Goal: Task Accomplishment & Management: Manage account settings

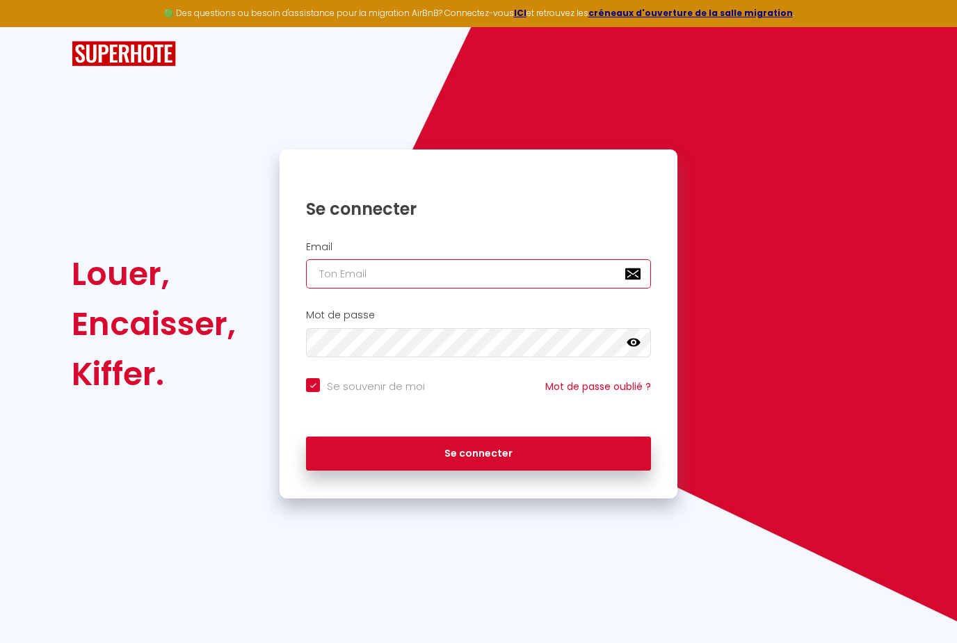
type input "[EMAIL_ADDRESS][DOMAIN_NAME]"
click at [478, 451] on button "Se connecter" at bounding box center [478, 454] width 345 height 35
checkbox input "true"
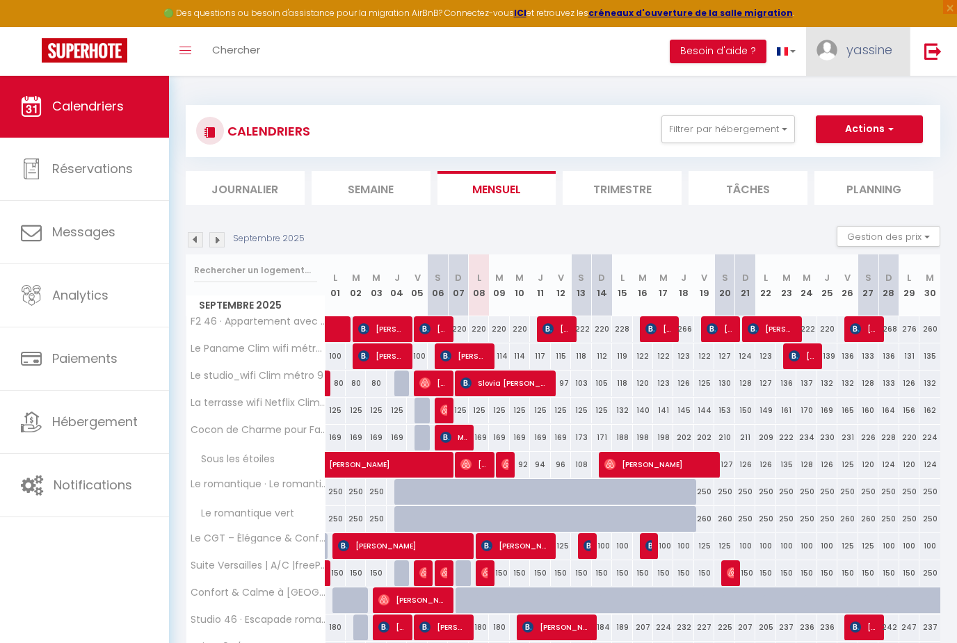
click at [860, 35] on link "yassine" at bounding box center [858, 51] width 104 height 49
click at [828, 124] on link "Équipe" at bounding box center [853, 122] width 103 height 24
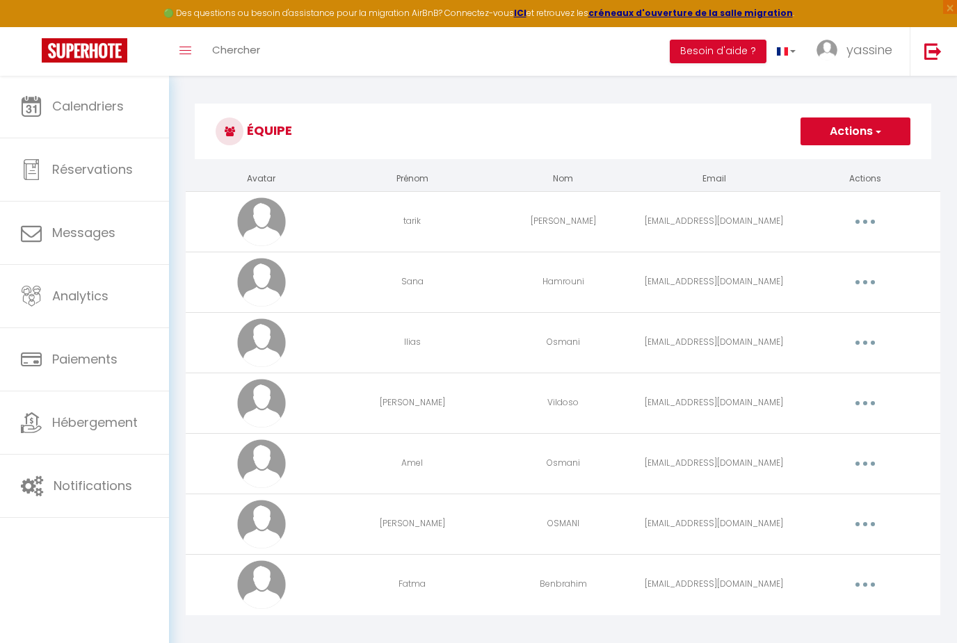
click at [447, 532] on td "[PERSON_NAME]" at bounding box center [412, 524] width 151 height 61
click at [857, 528] on button "button" at bounding box center [865, 524] width 39 height 22
click at [809, 562] on link "Editer" at bounding box center [828, 557] width 103 height 24
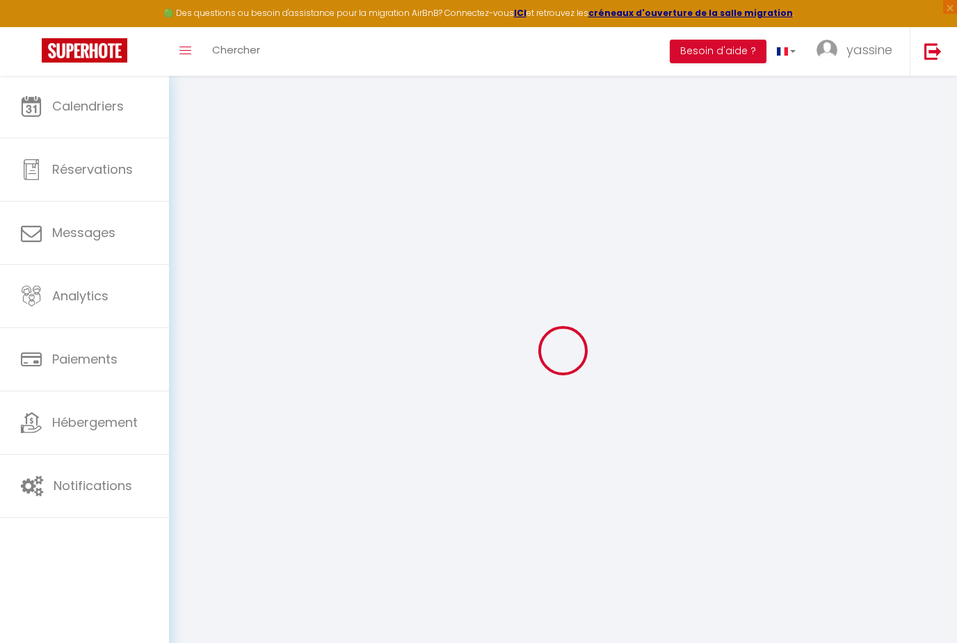
type input "[PERSON_NAME]"
type input "OSMANI"
type input "[EMAIL_ADDRESS][DOMAIN_NAME]"
type textarea "[URL][DOMAIN_NAME]"
checkbox input "true"
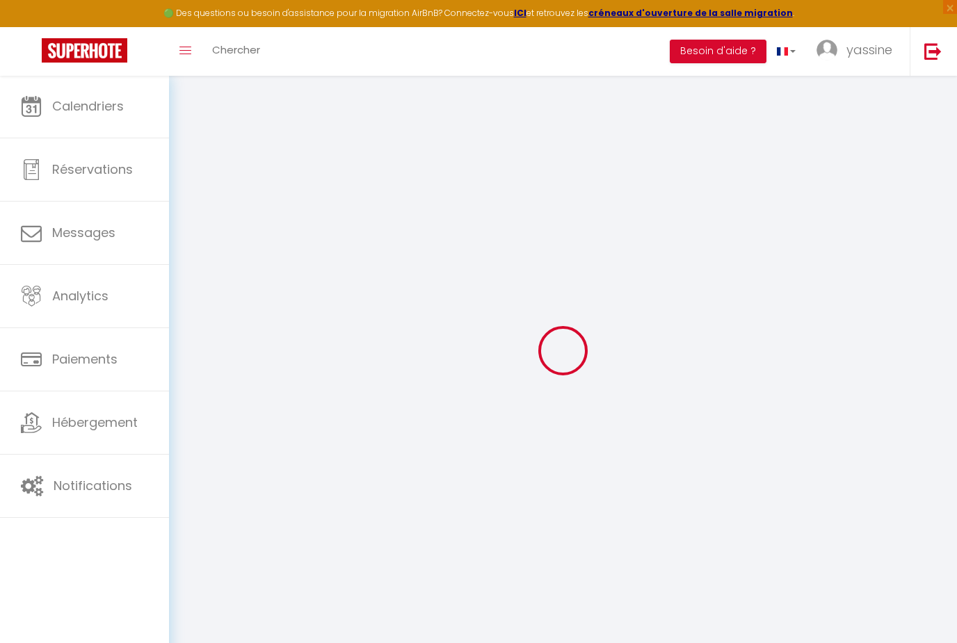
checkbox input "true"
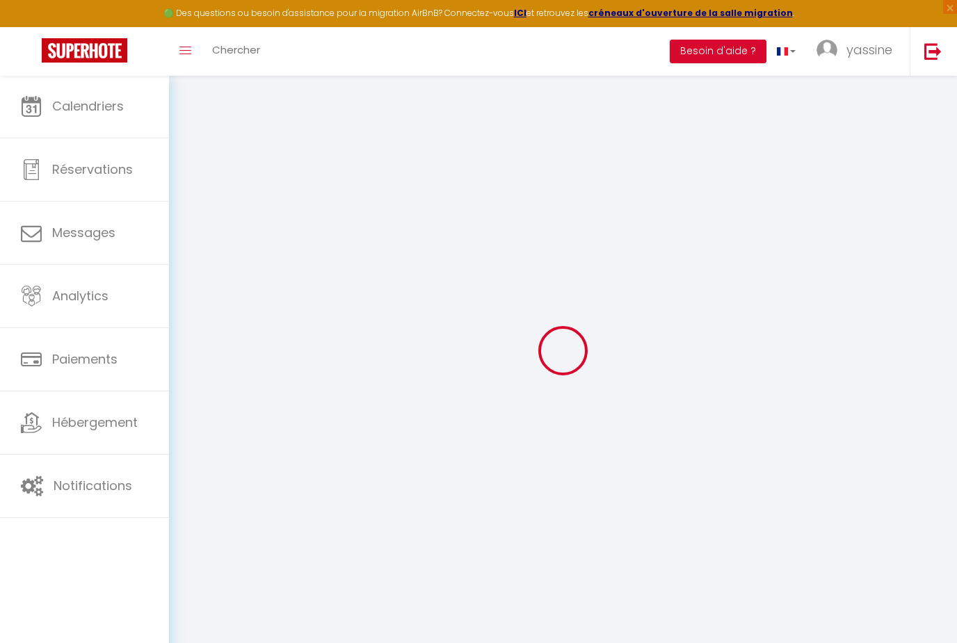
checkbox input "true"
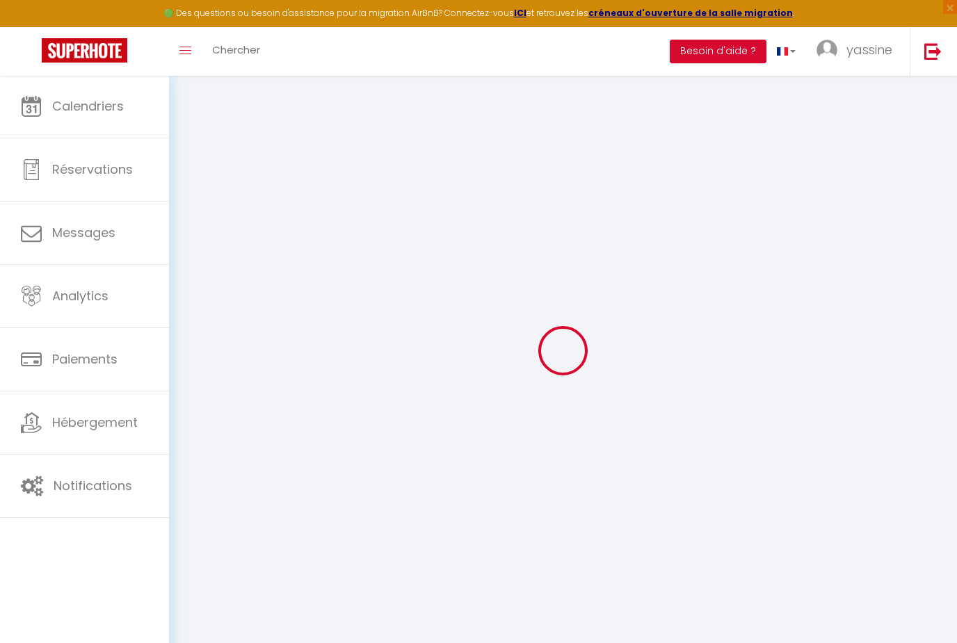
checkbox input "true"
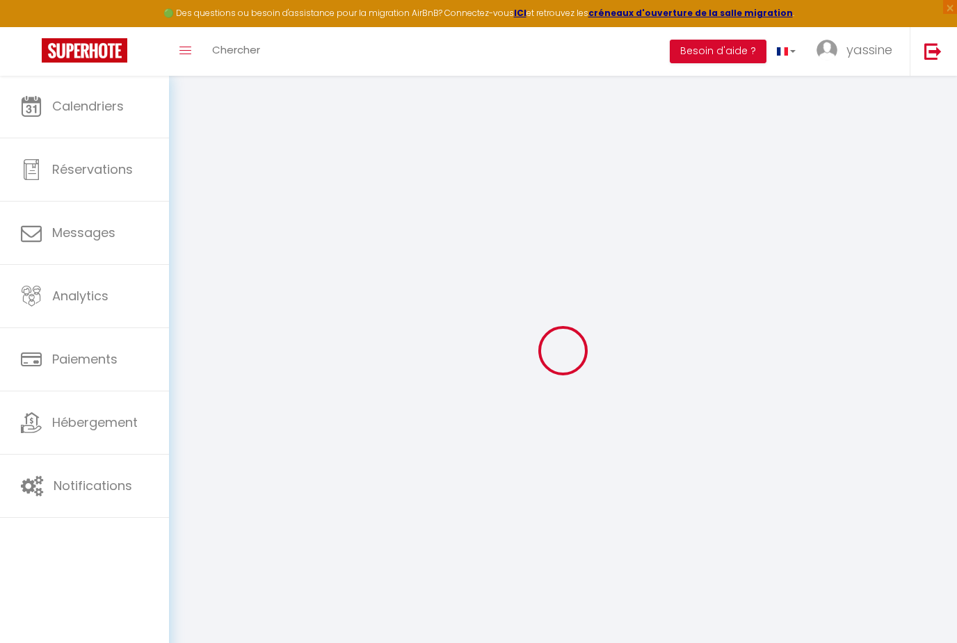
checkbox input "true"
select select
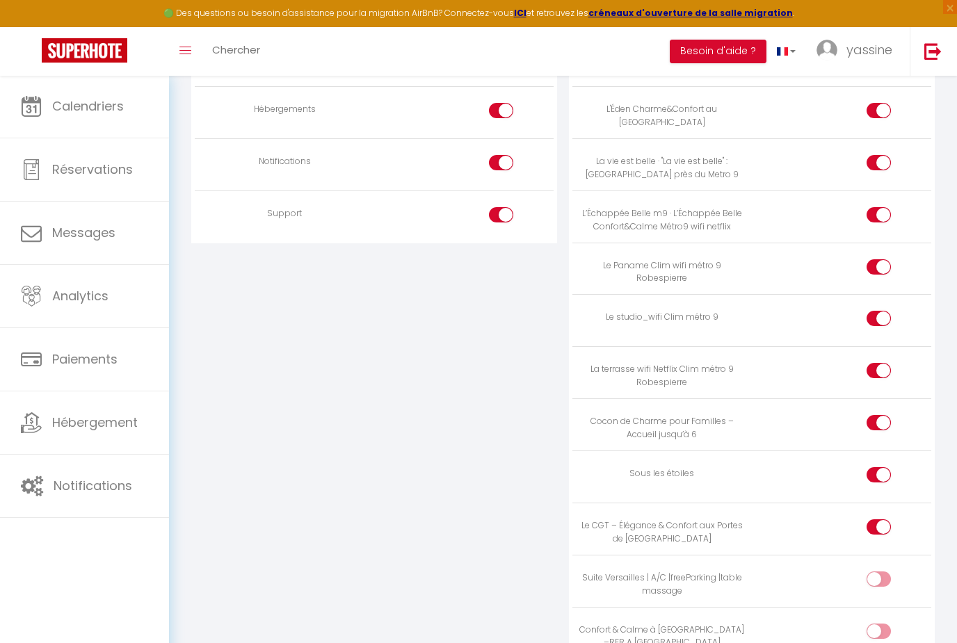
scroll to position [1510, 0]
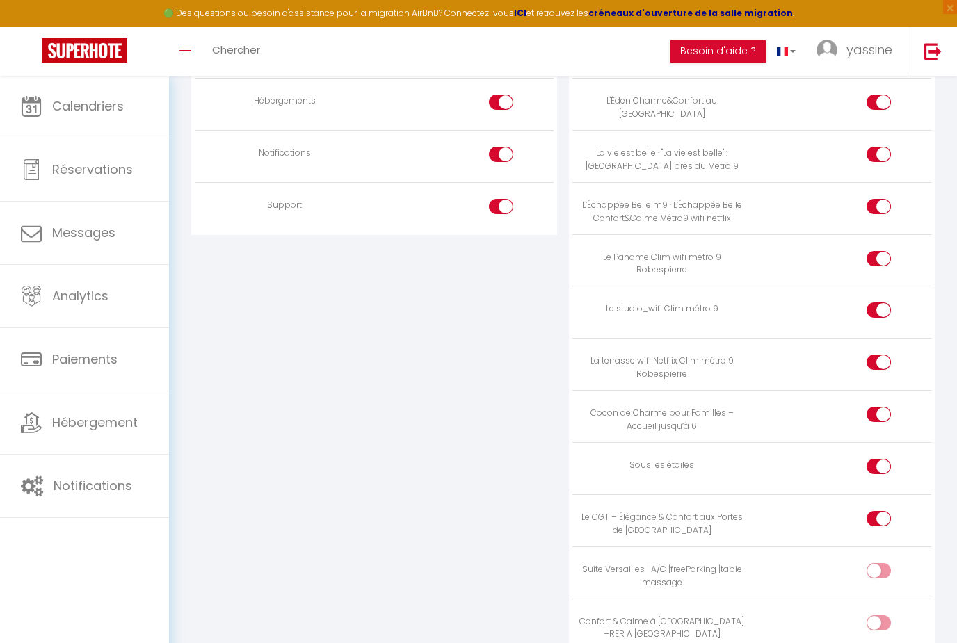
click at [885, 563] on input "checkbox" at bounding box center [890, 573] width 24 height 21
checkbox input "true"
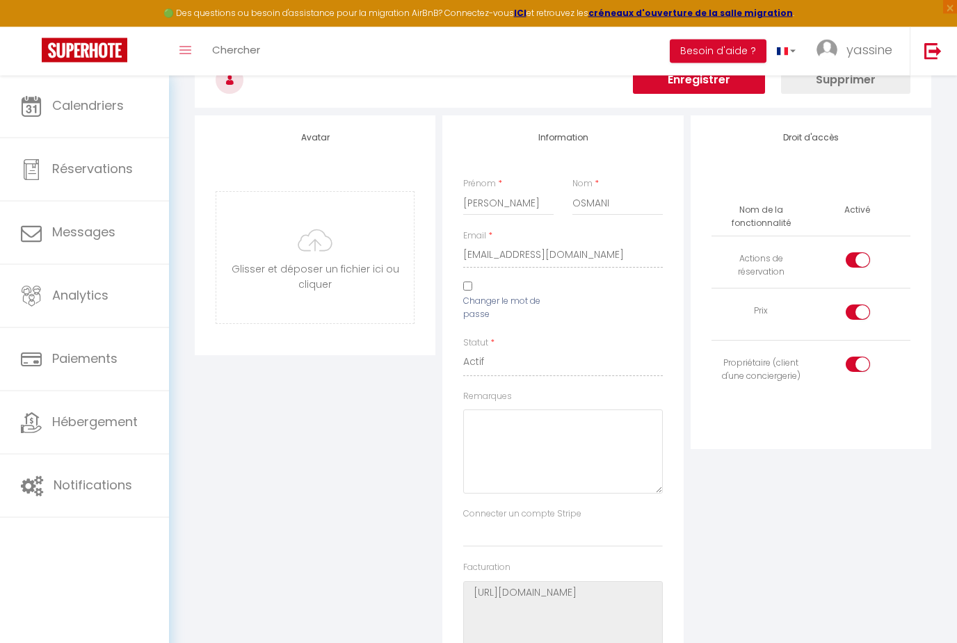
scroll to position [0, 0]
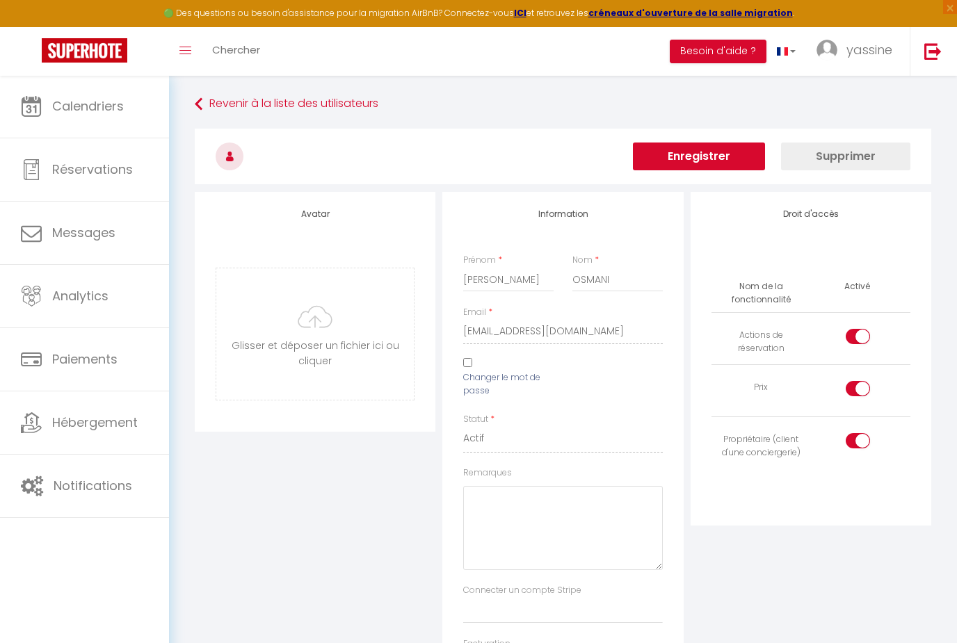
click at [729, 154] on button "Enregistrer" at bounding box center [699, 157] width 132 height 28
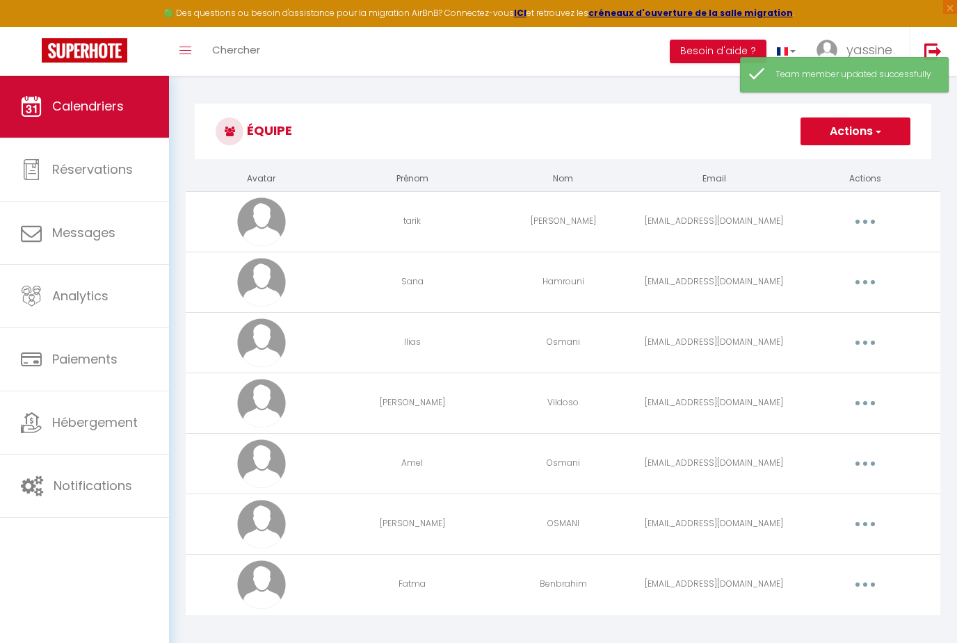
click at [65, 129] on link "Calendriers" at bounding box center [84, 106] width 169 height 63
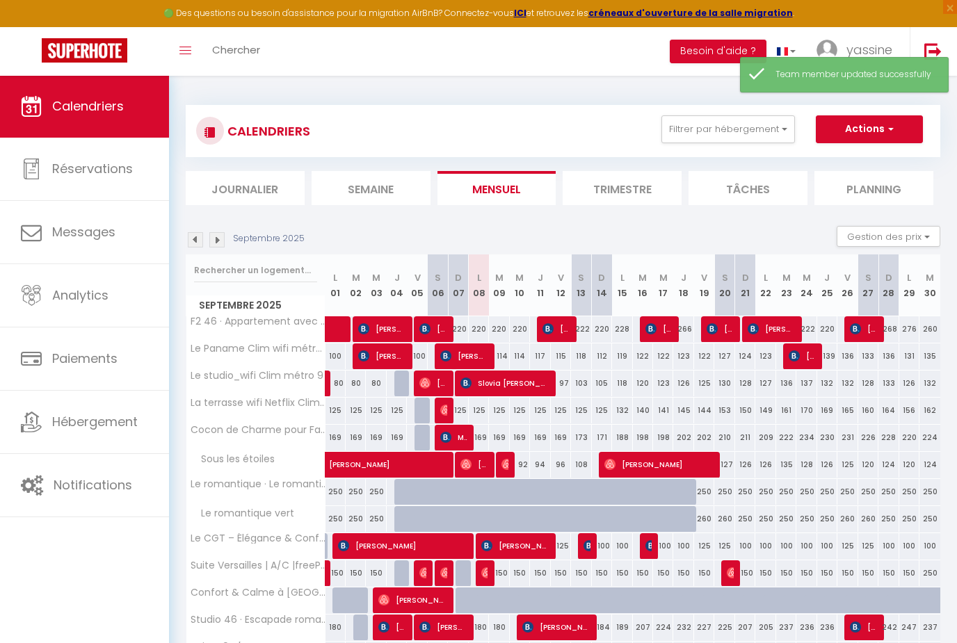
click at [268, 185] on li "Journalier" at bounding box center [245, 188] width 119 height 34
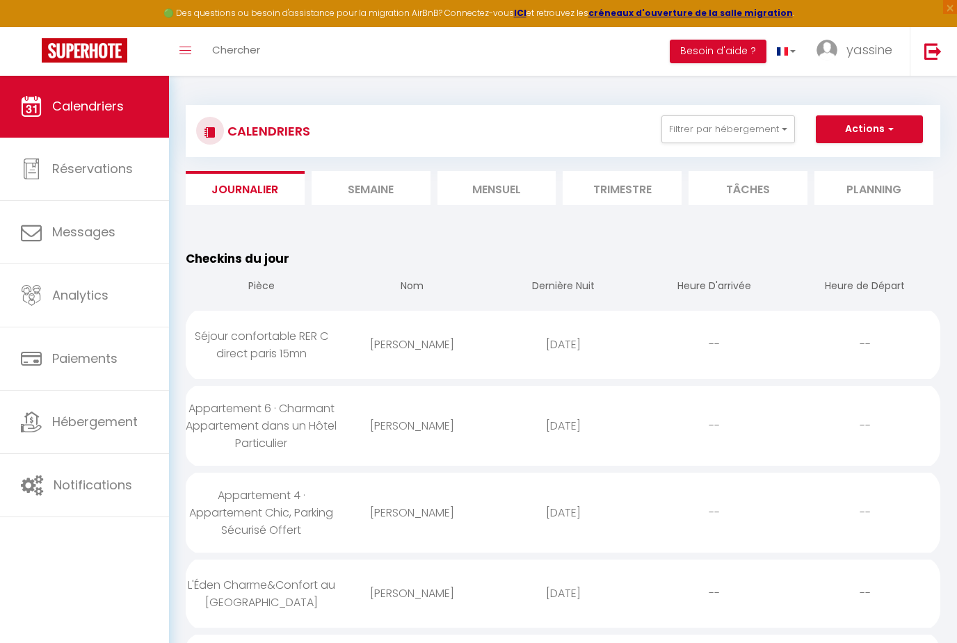
click at [377, 200] on li "Semaine" at bounding box center [371, 188] width 119 height 34
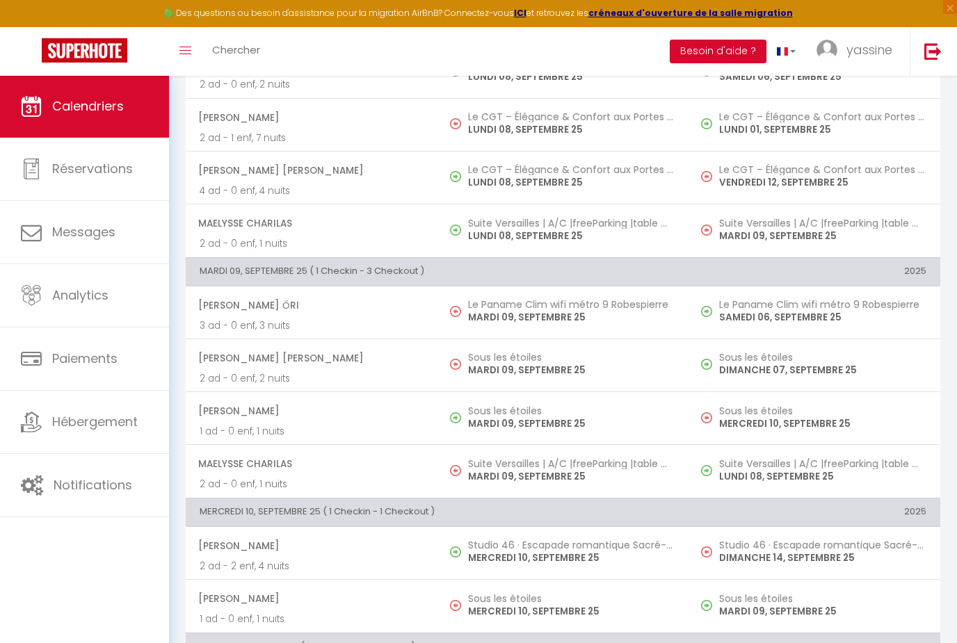
scroll to position [825, 0]
